Goal: Information Seeking & Learning: Learn about a topic

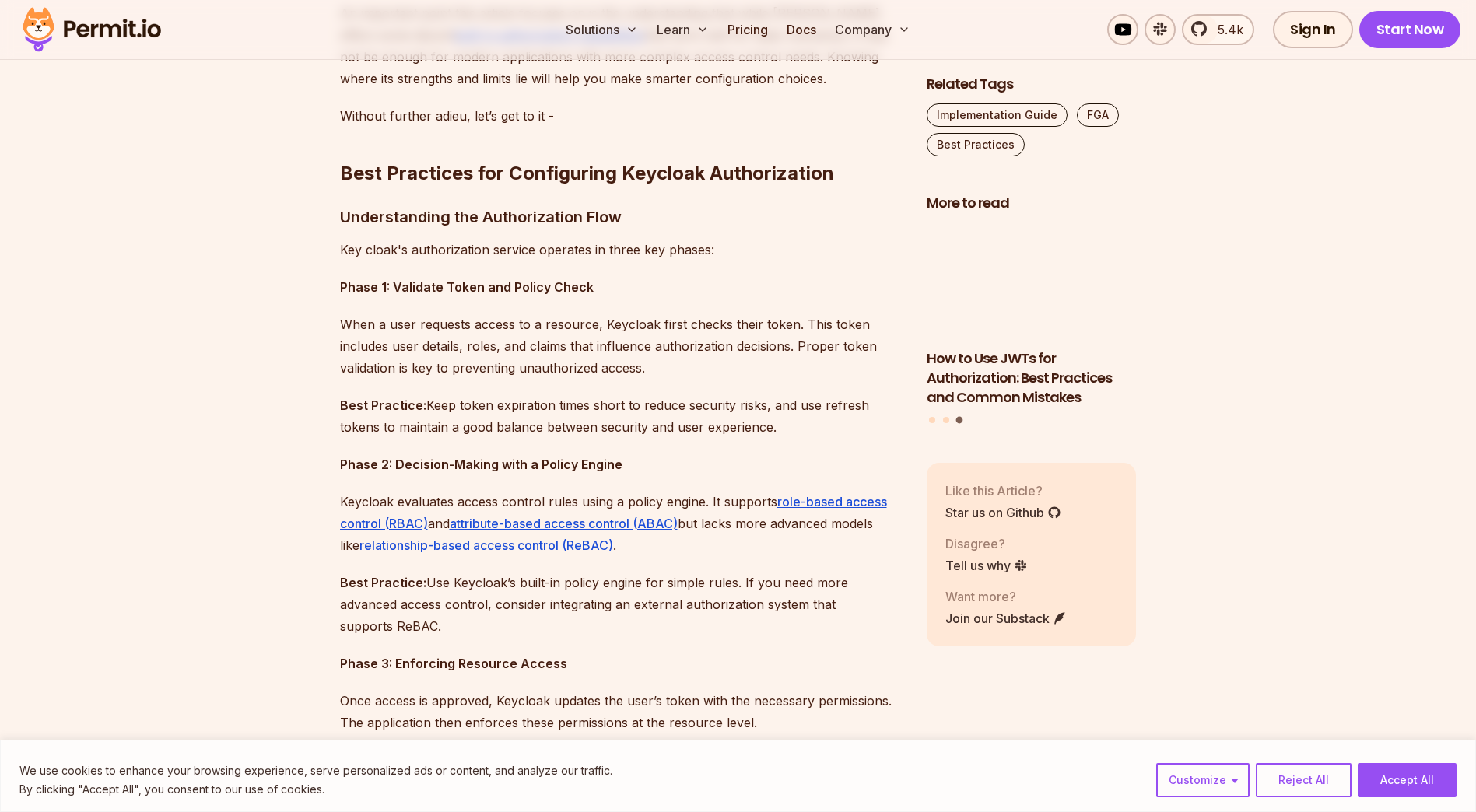
scroll to position [1141, 0]
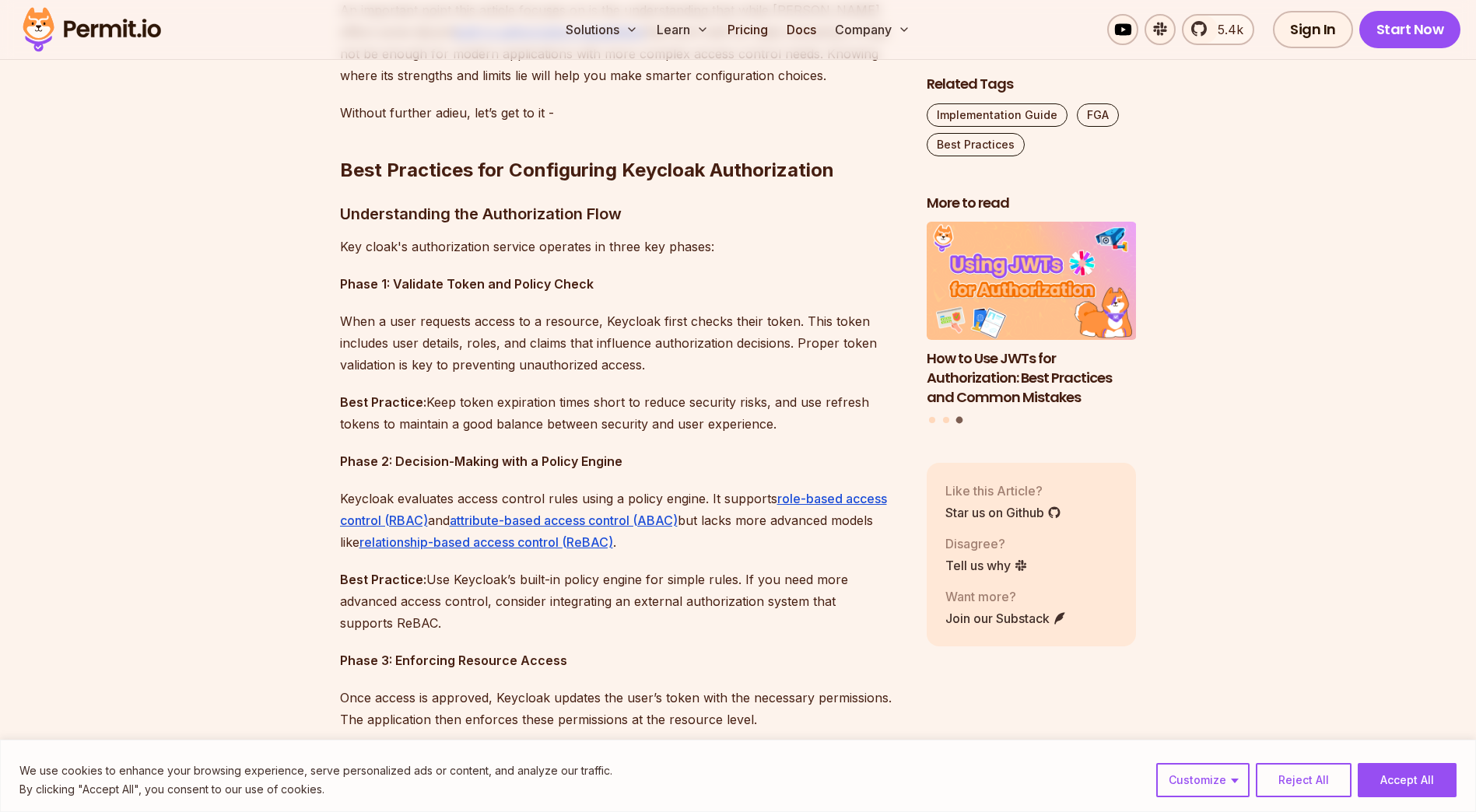
click at [785, 274] on p "Phase 1: Validate Token and Policy Check" at bounding box center [621, 284] width 562 height 21
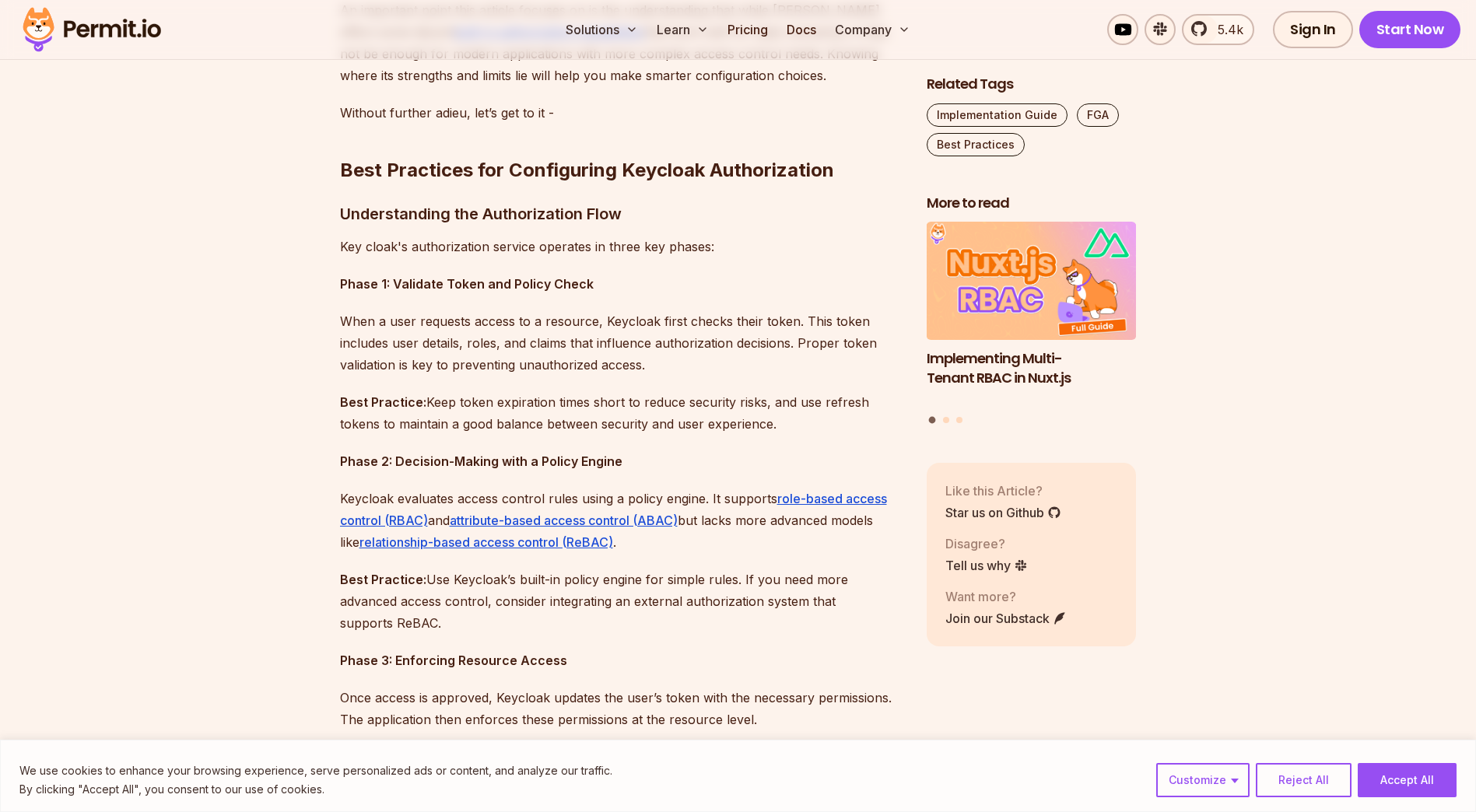
drag, startPoint x: 795, startPoint y: 267, endPoint x: 606, endPoint y: 628, distance: 407.5
click at [606, 628] on p "Best Practice: Use Keycloak’s built-in policy engine for simple rules. If you n…" at bounding box center [621, 601] width 562 height 65
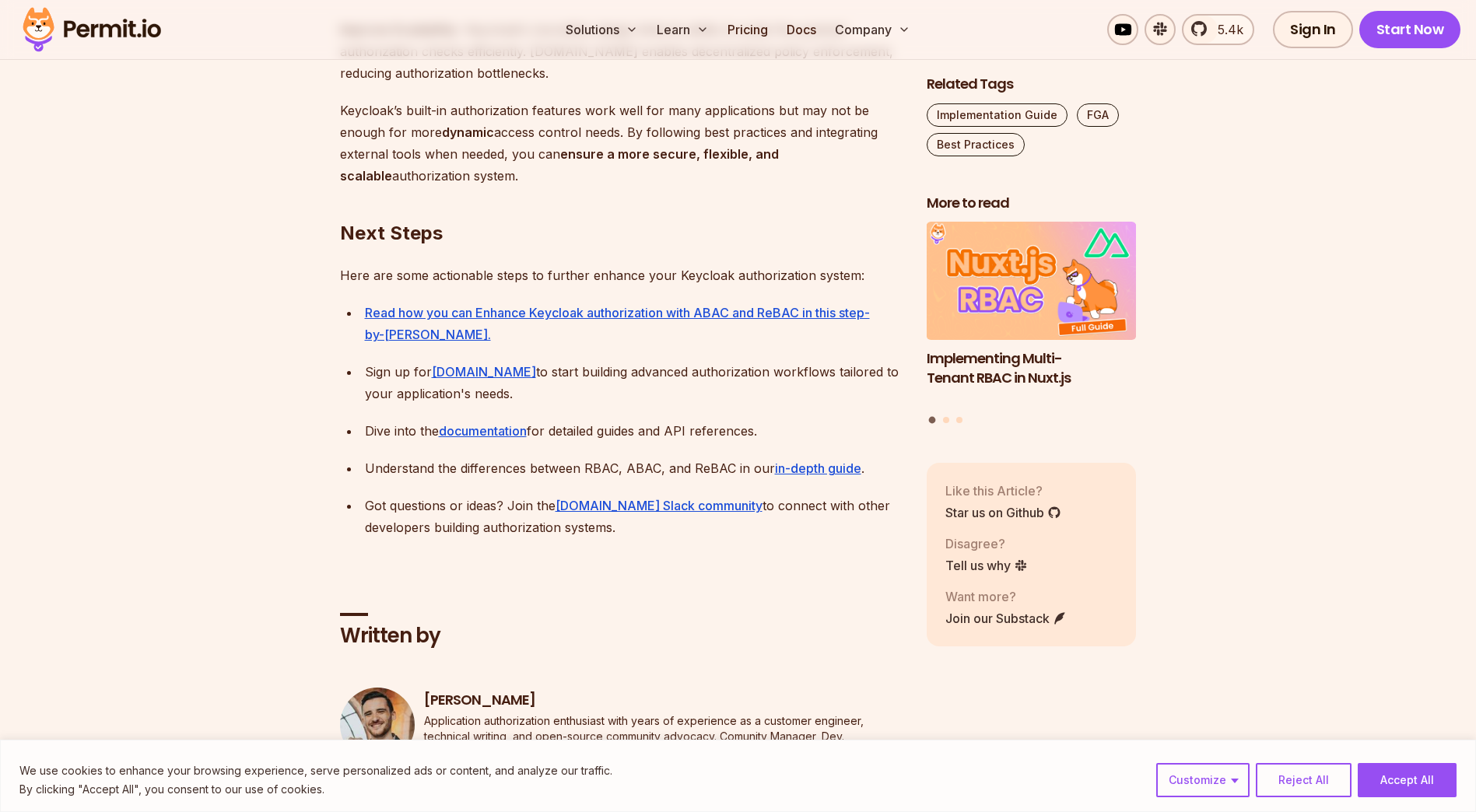
scroll to position [4793, 0]
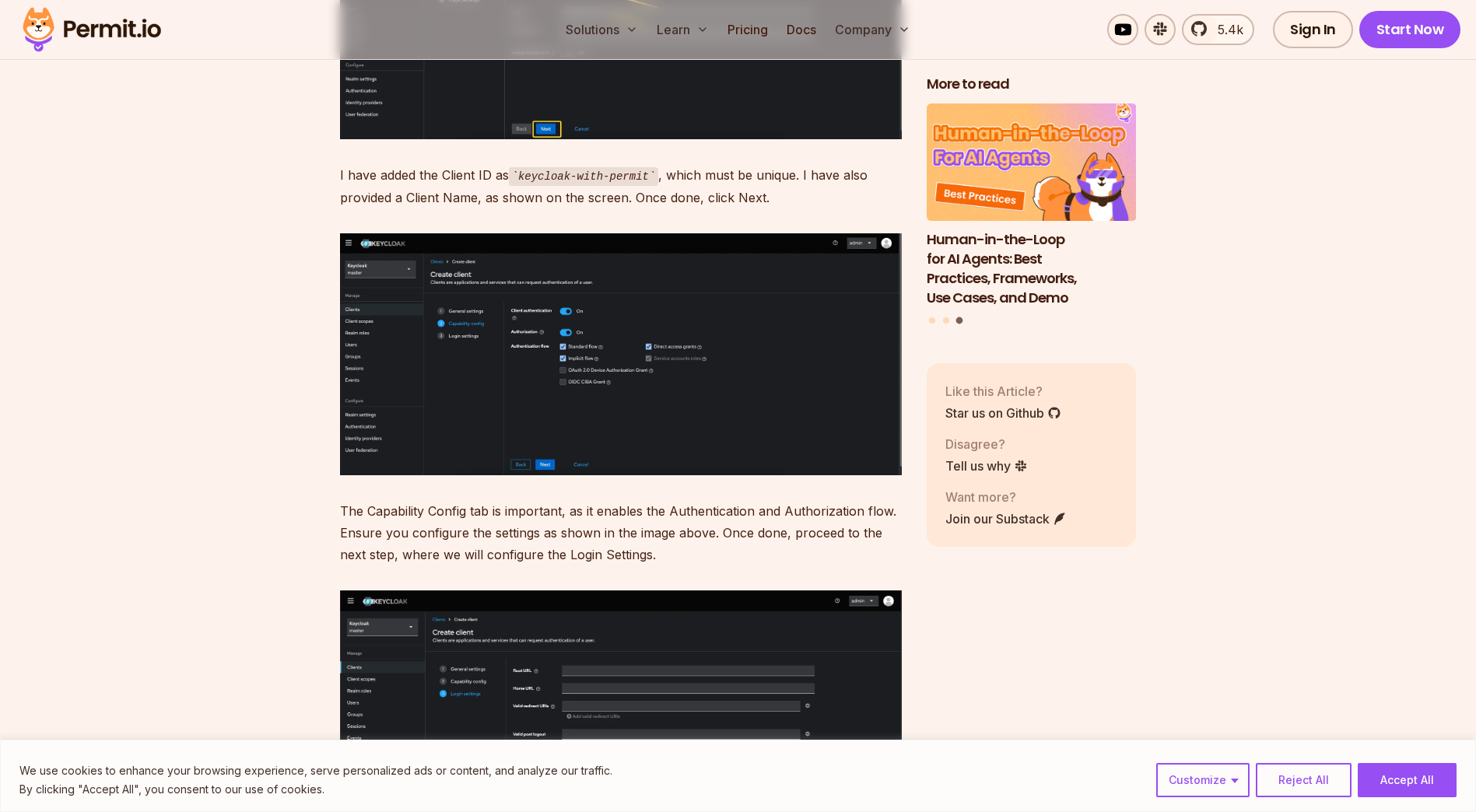
scroll to position [7276, 0]
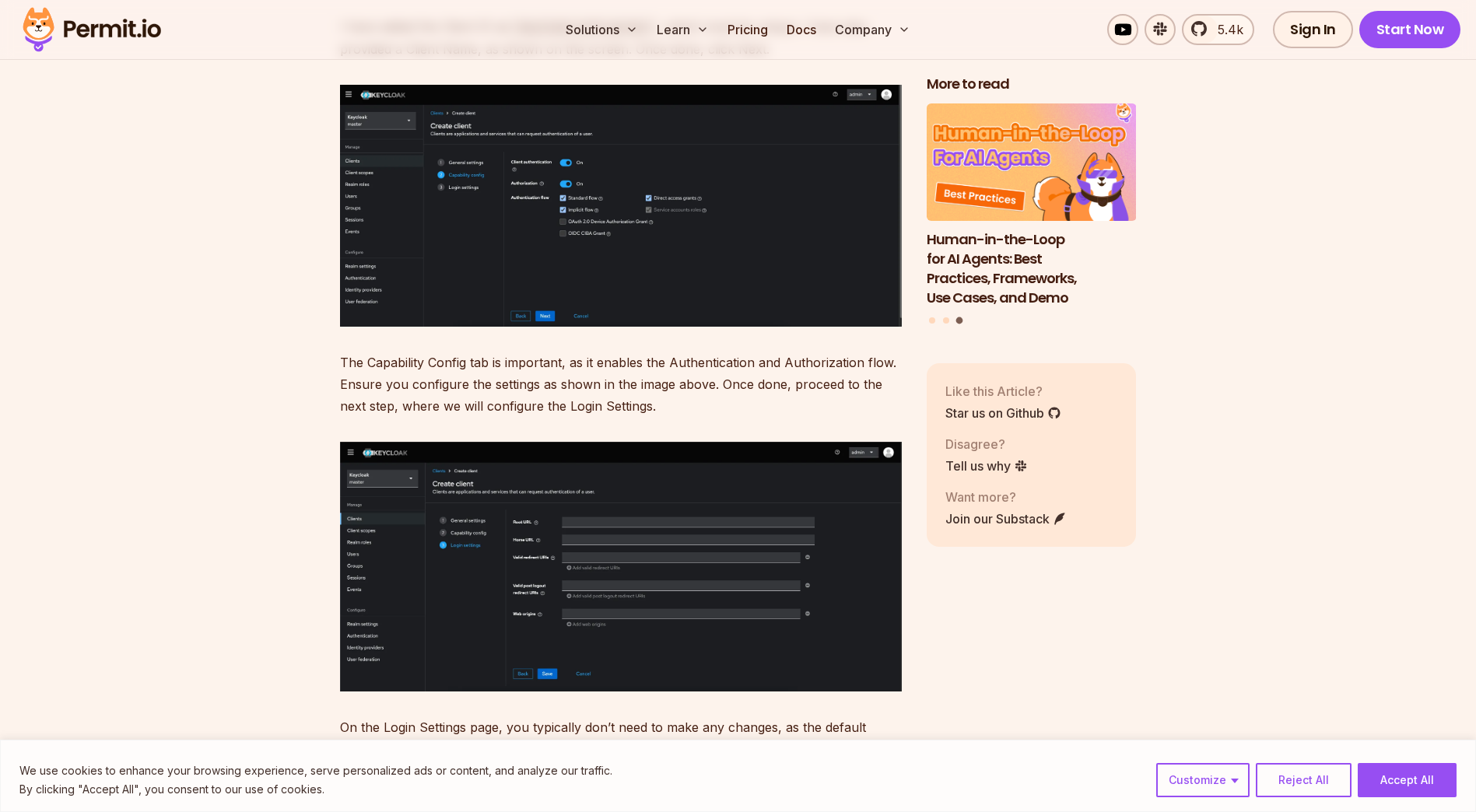
click at [599, 191] on img at bounding box center [621, 205] width 562 height 242
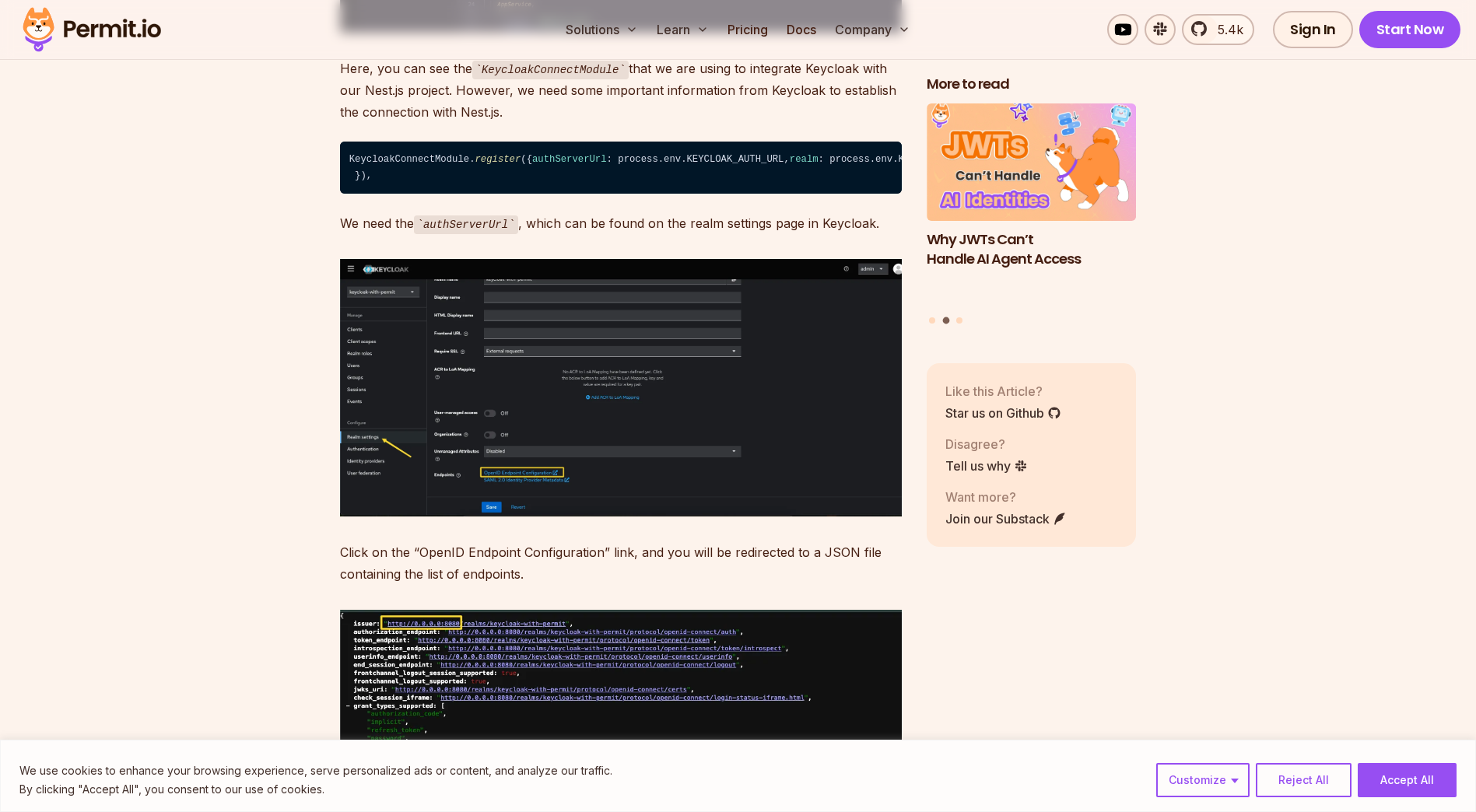
scroll to position [8987, 0]
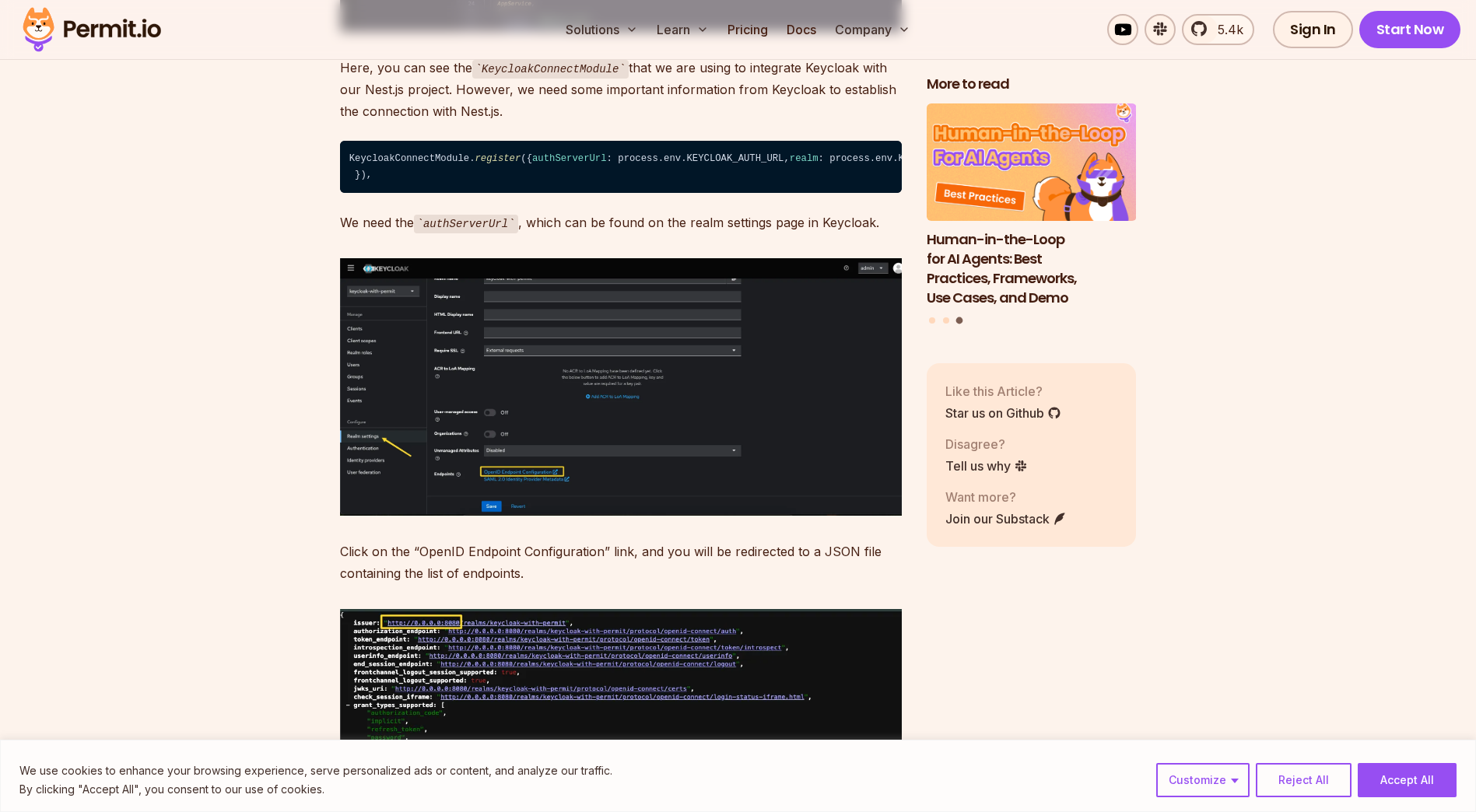
click at [387, 495] on img at bounding box center [621, 386] width 562 height 257
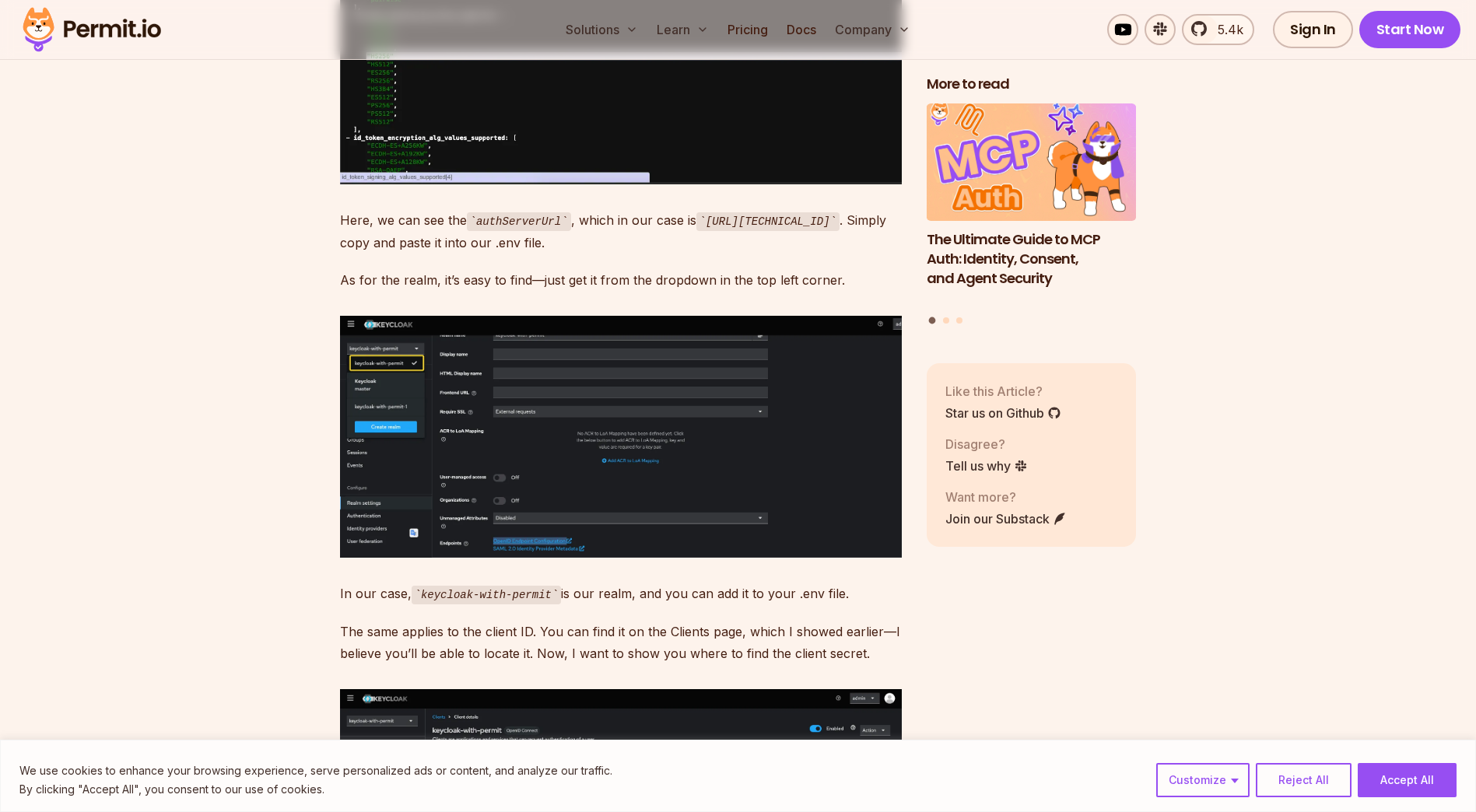
scroll to position [9843, 0]
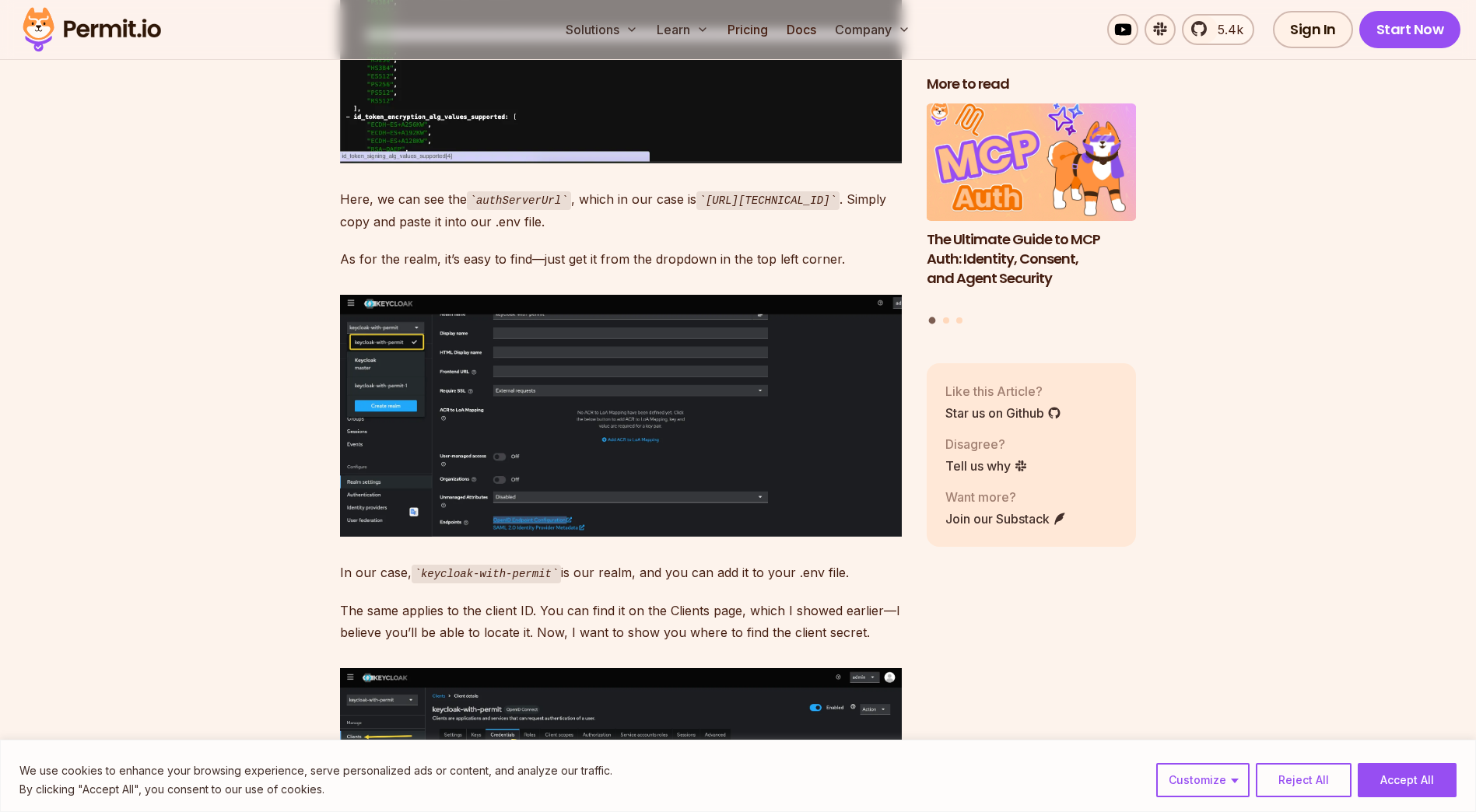
click at [420, 432] on img at bounding box center [621, 416] width 562 height 242
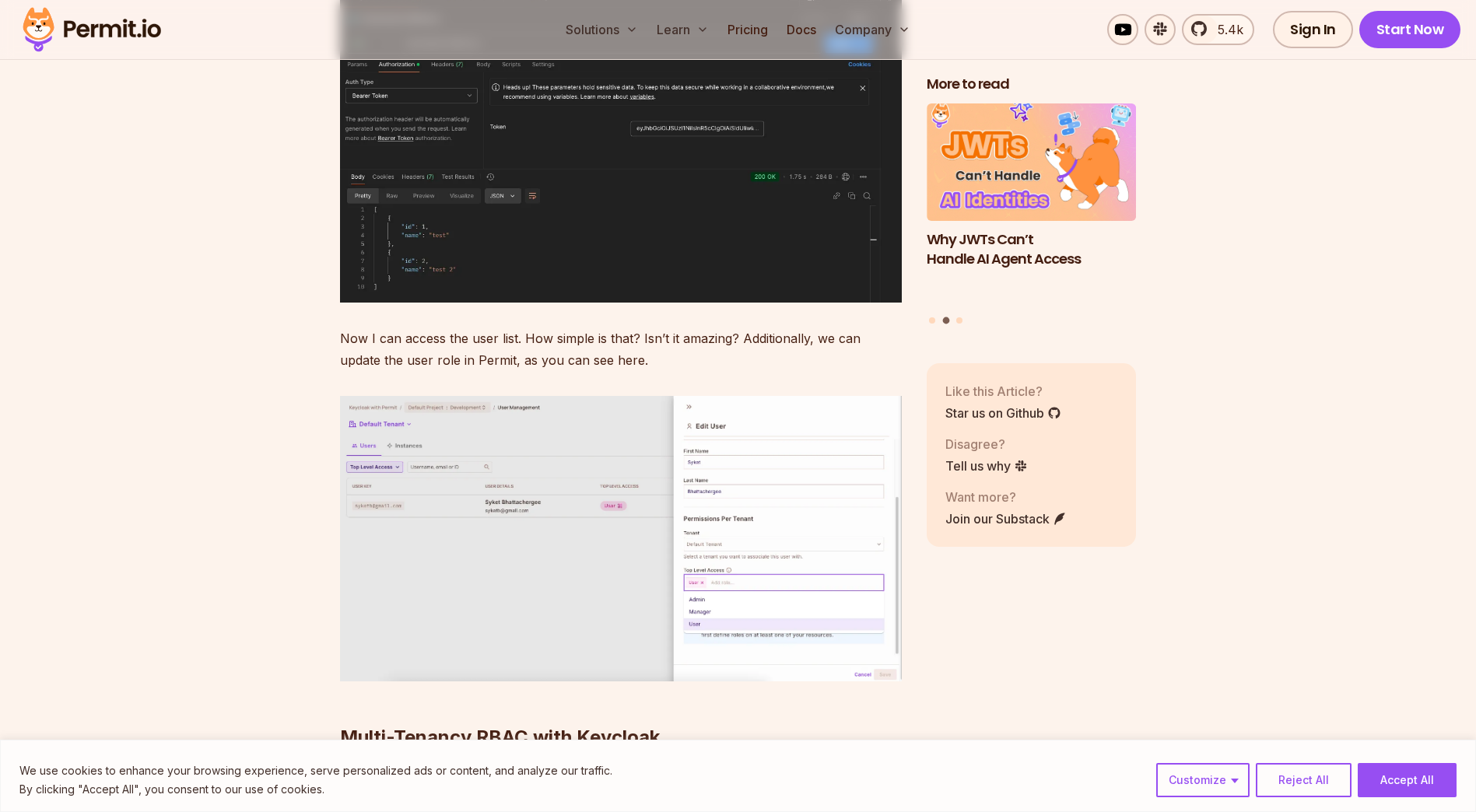
scroll to position [22677, 0]
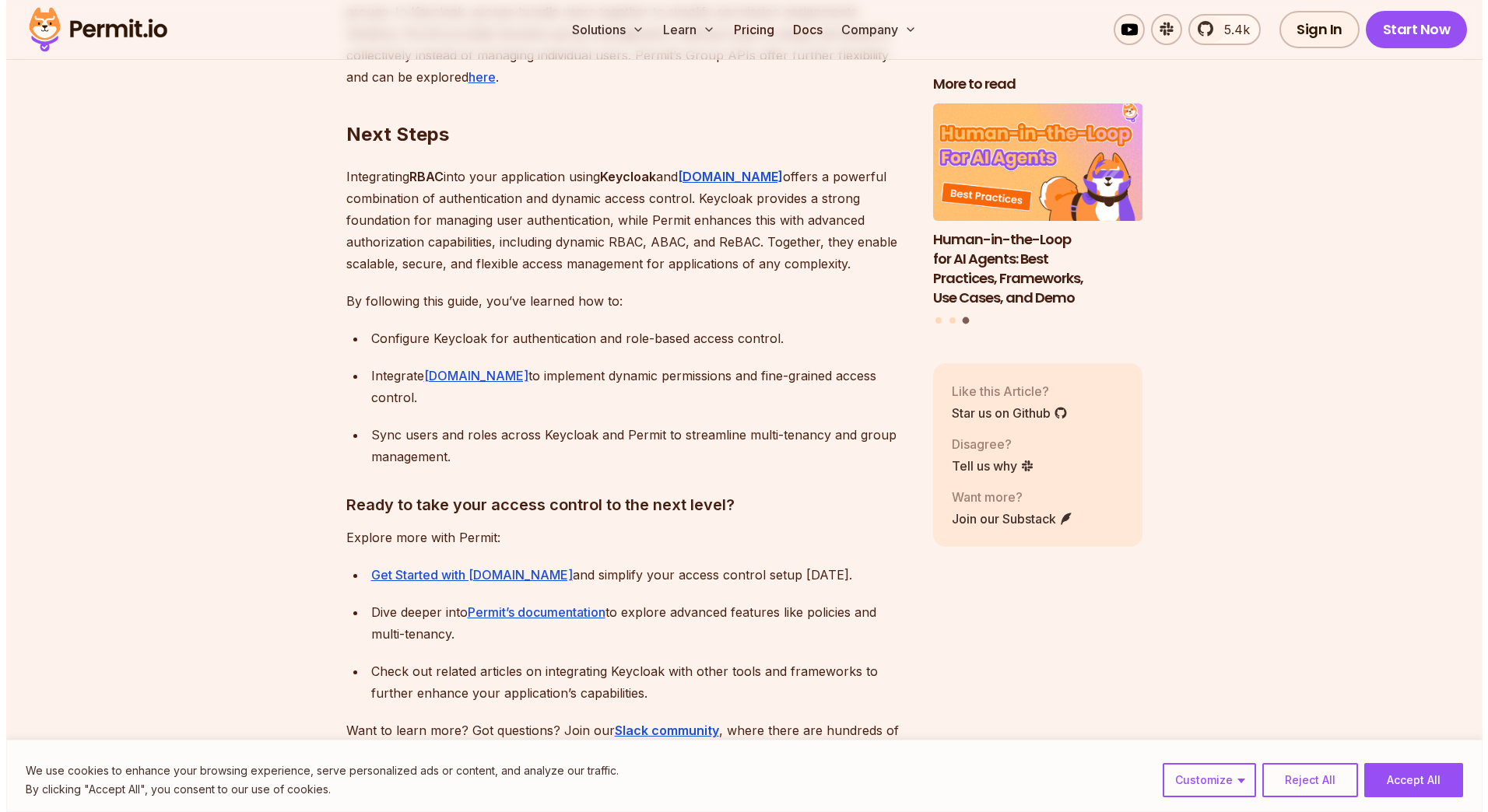
scroll to position [23817, 0]
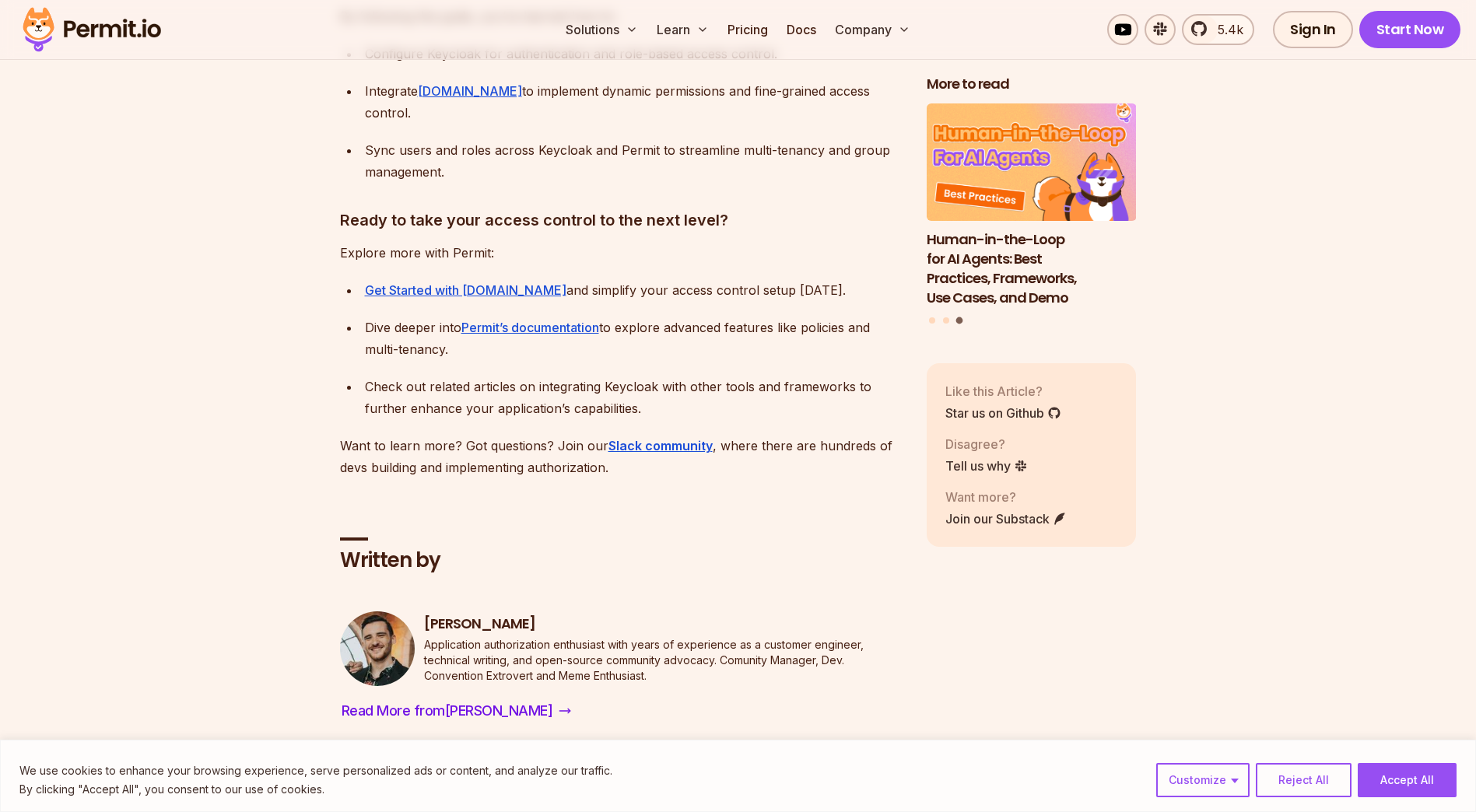
drag, startPoint x: 527, startPoint y: 421, endPoint x: 515, endPoint y: 423, distance: 12.2
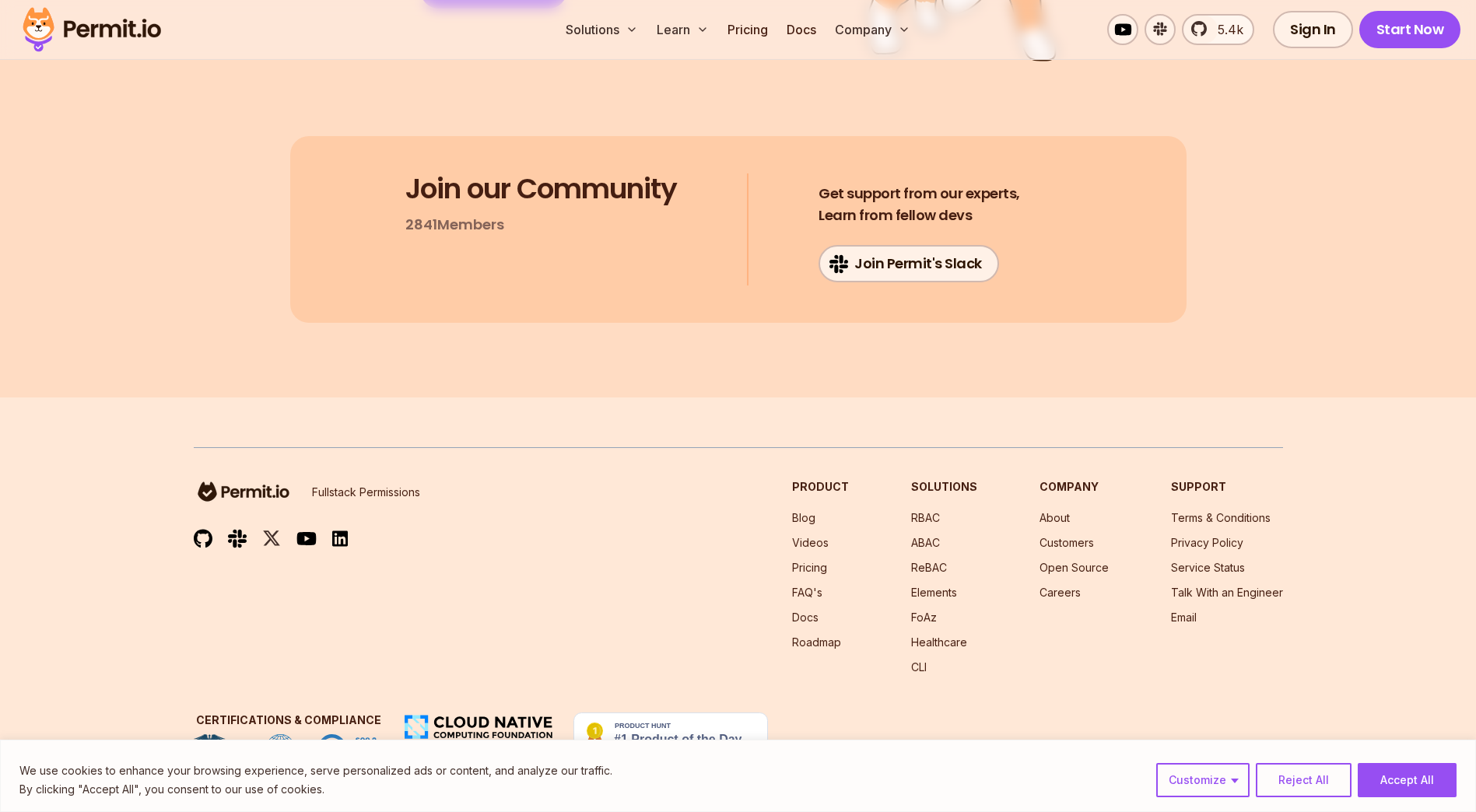
scroll to position [27811, 0]
